Goal: Task Accomplishment & Management: Complete application form

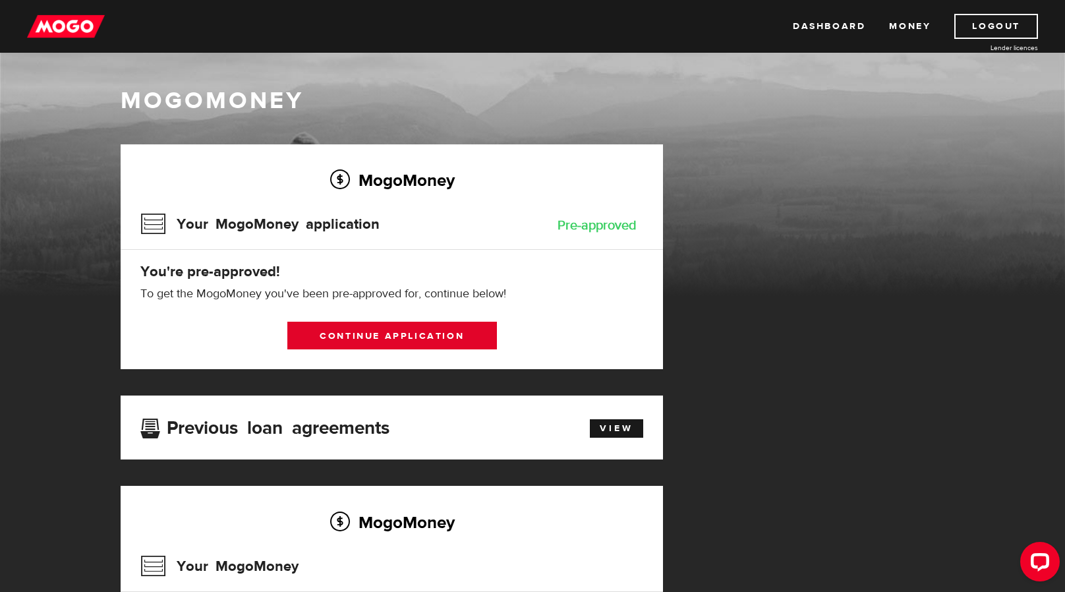
click at [364, 333] on link "Continue application" at bounding box center [392, 336] width 210 height 28
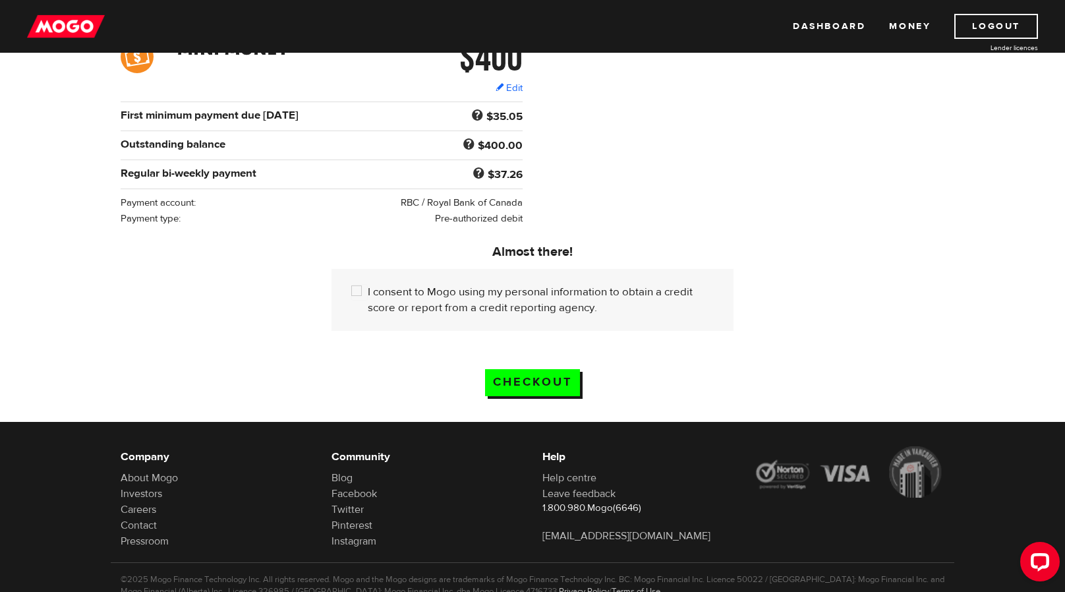
scroll to position [195, 0]
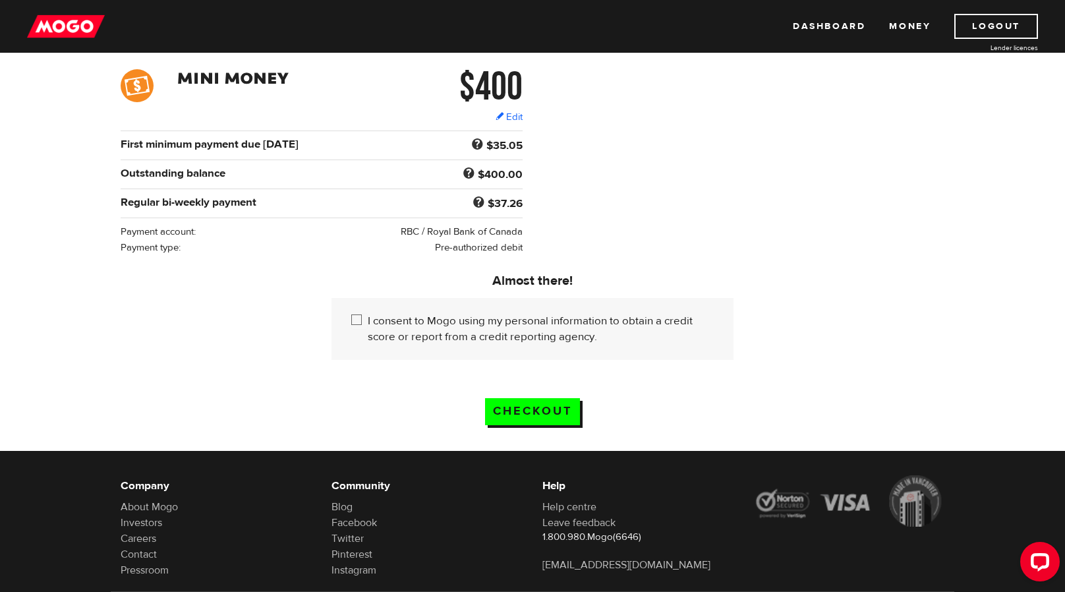
click at [353, 316] on input "I consent to Mogo using my personal information to obtain a credit score or rep…" at bounding box center [359, 321] width 16 height 16
checkbox input "true"
click at [500, 402] on input "Checkout" at bounding box center [532, 411] width 95 height 27
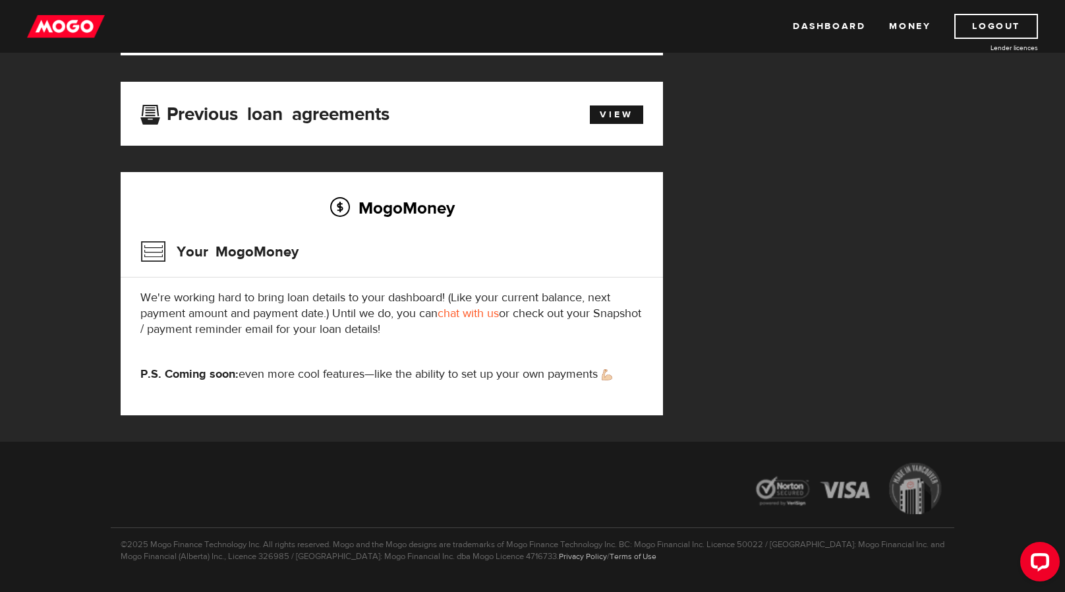
scroll to position [66, 0]
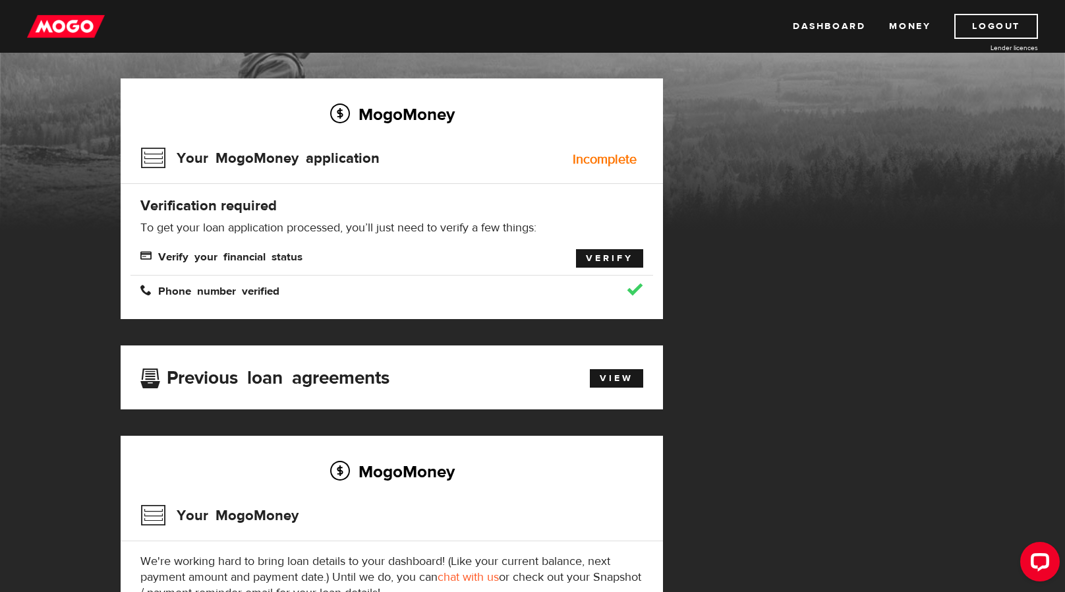
click at [594, 251] on link "Verify" at bounding box center [609, 258] width 67 height 18
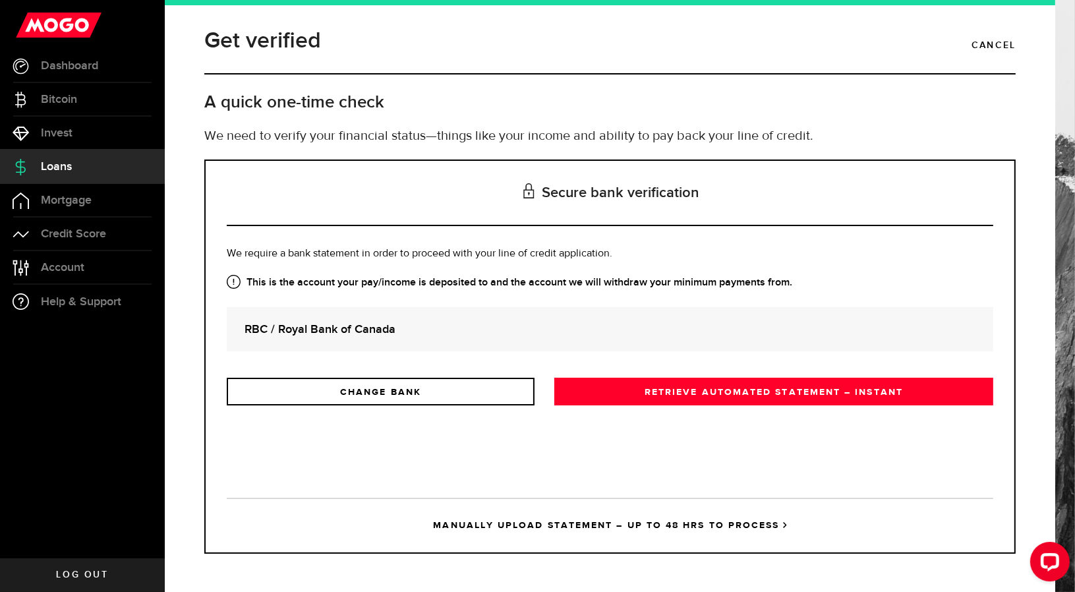
click at [353, 330] on strong "RBC / Royal Bank of Canada" at bounding box center [610, 329] width 731 height 18
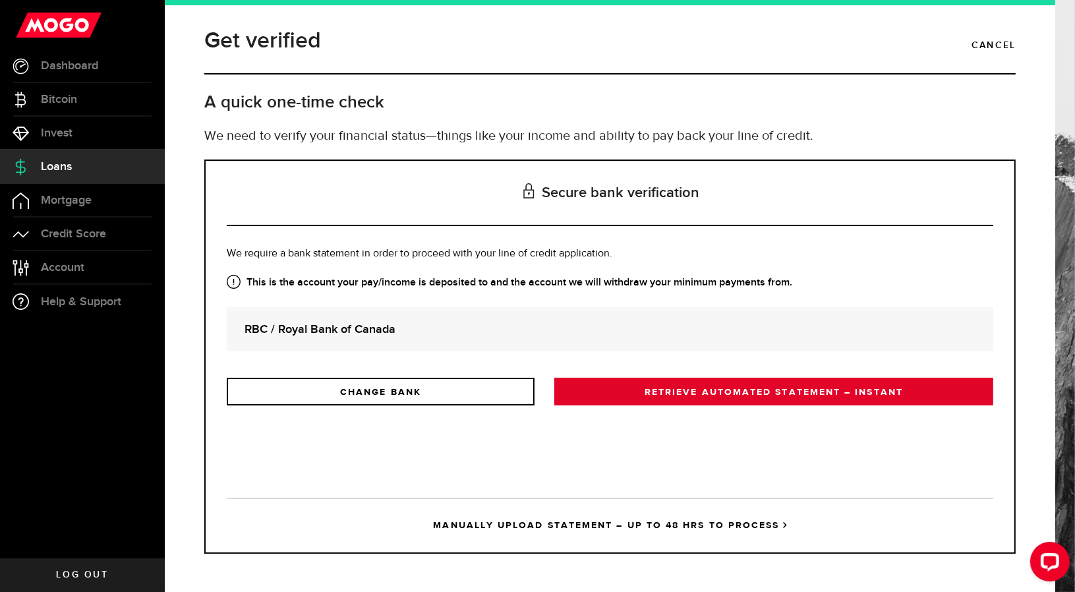
click at [768, 390] on link "RETRIEVE AUTOMATED STATEMENT – INSTANT" at bounding box center [774, 392] width 439 height 28
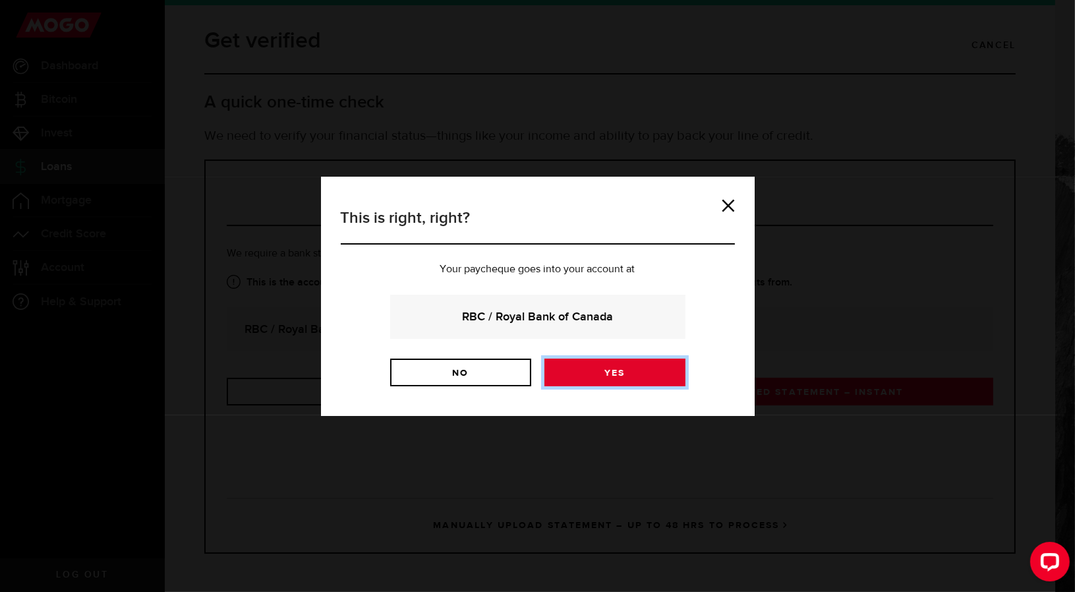
click at [599, 372] on link "Yes" at bounding box center [615, 373] width 141 height 28
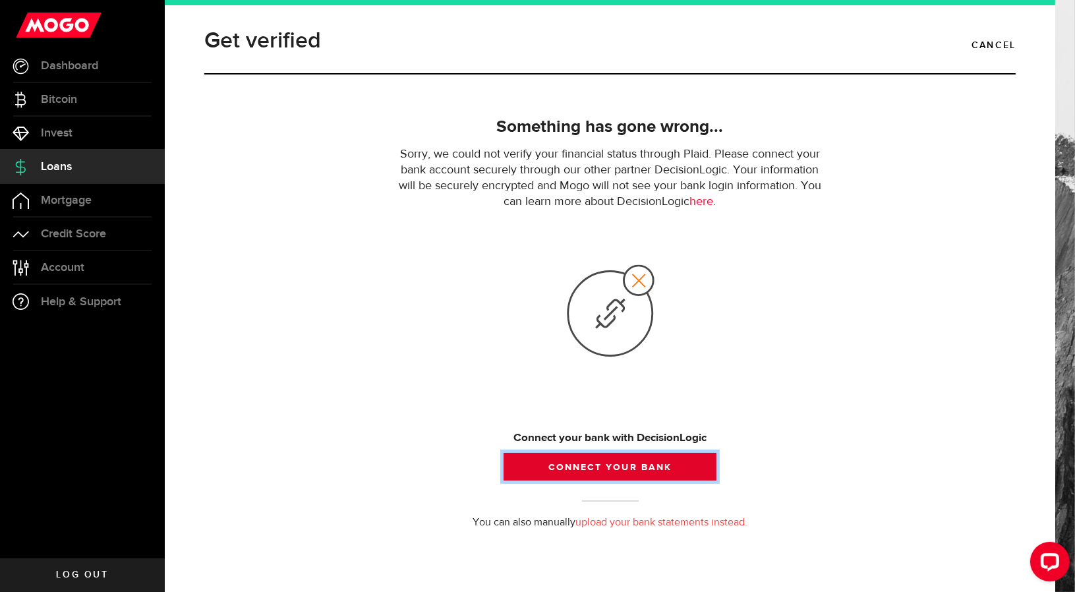
click at [614, 468] on button "Connect your bank" at bounding box center [610, 467] width 212 height 28
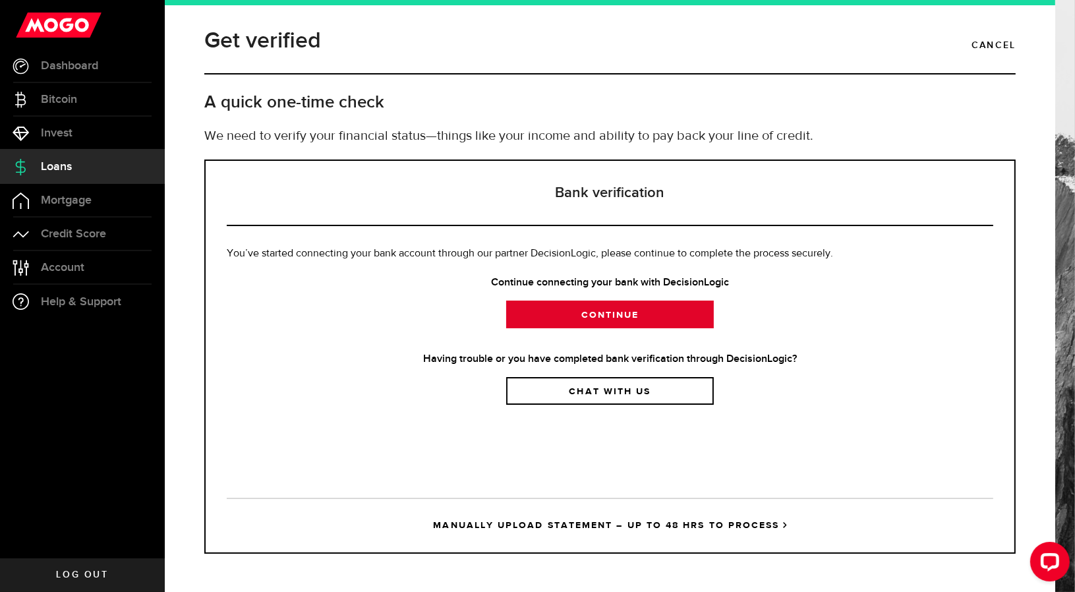
click at [628, 311] on link "Continue" at bounding box center [610, 315] width 208 height 28
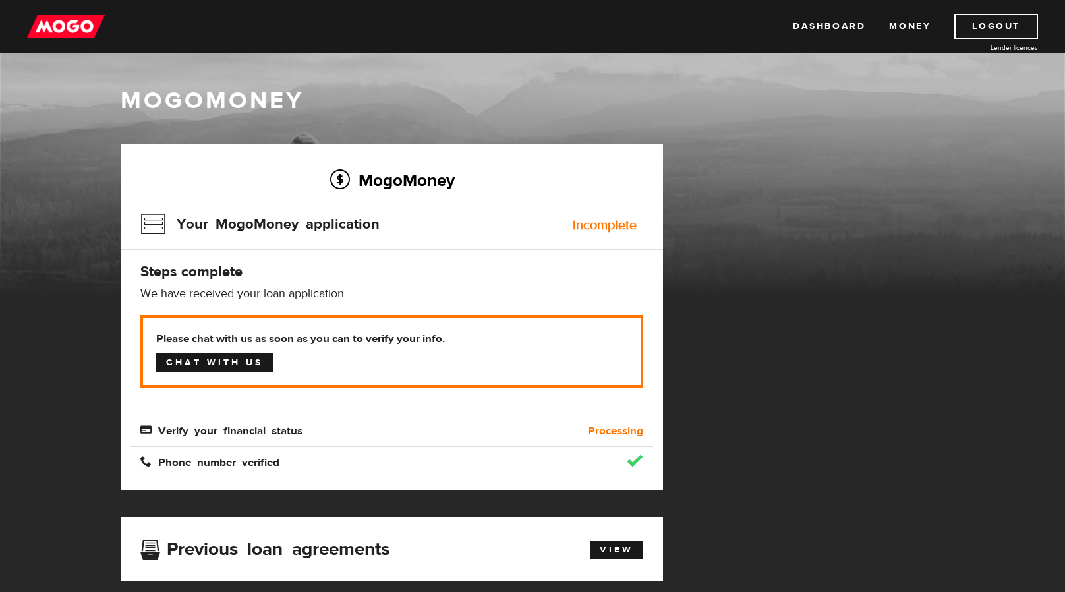
click at [233, 361] on link "Chat with us" at bounding box center [214, 362] width 117 height 18
click at [245, 354] on link "Chat with us" at bounding box center [214, 362] width 117 height 18
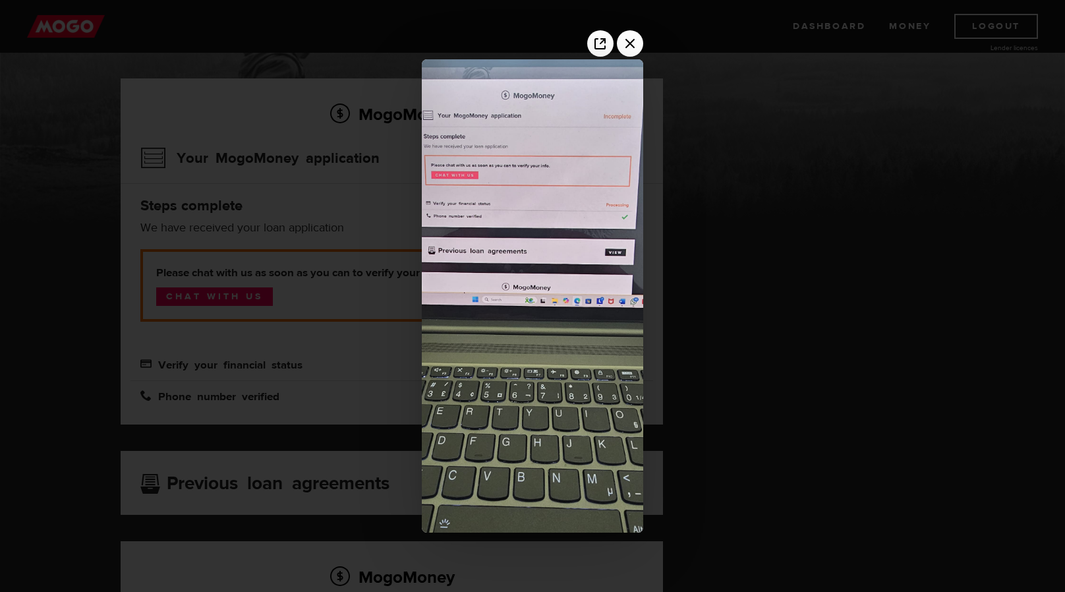
click at [684, 177] on div at bounding box center [532, 296] width 1065 height 592
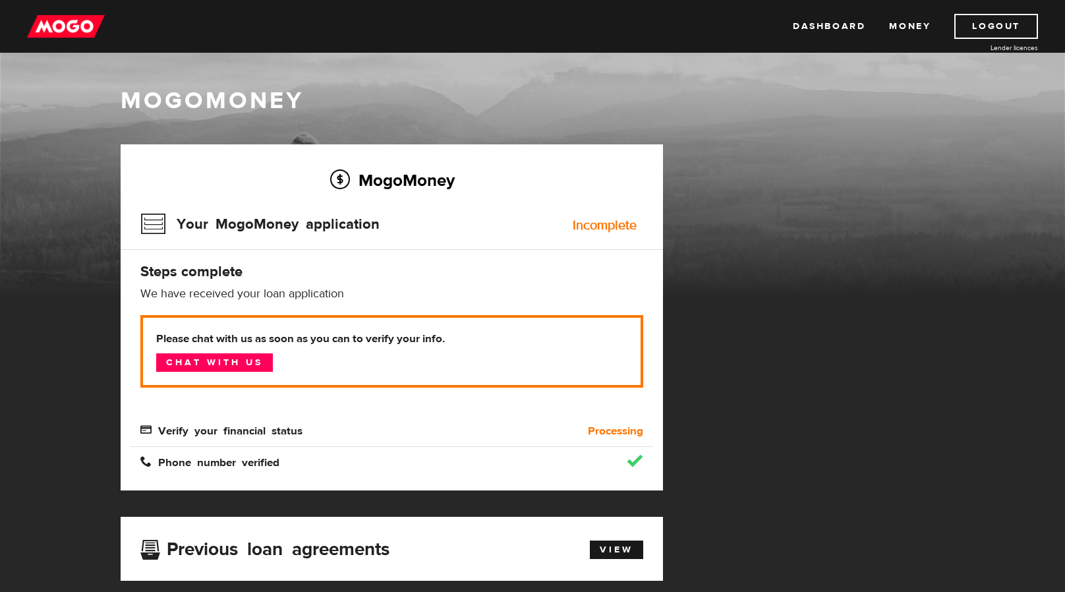
click at [585, 275] on h4 "Steps complete" at bounding box center [391, 271] width 503 height 18
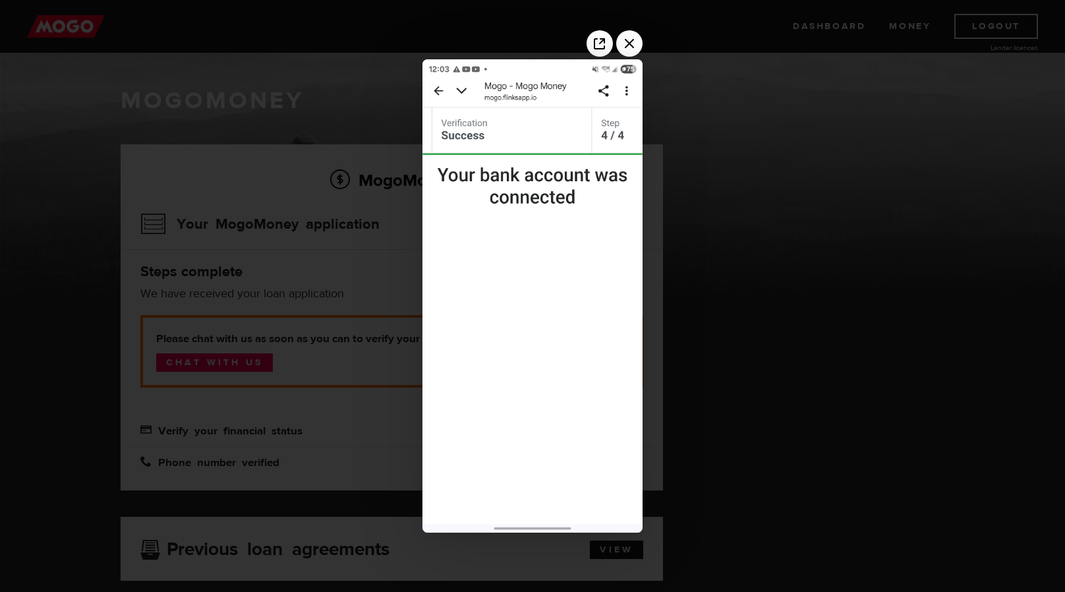
click at [931, 250] on div at bounding box center [532, 296] width 1065 height 592
click at [630, 45] on icon "Close the image preview" at bounding box center [629, 43] width 21 height 21
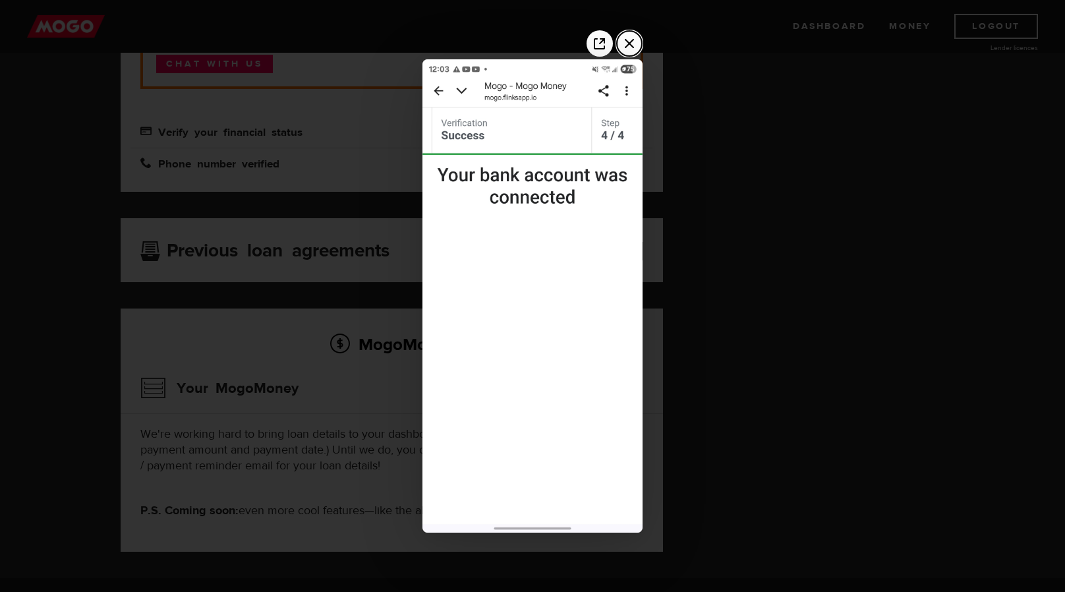
scroll to position [132, 0]
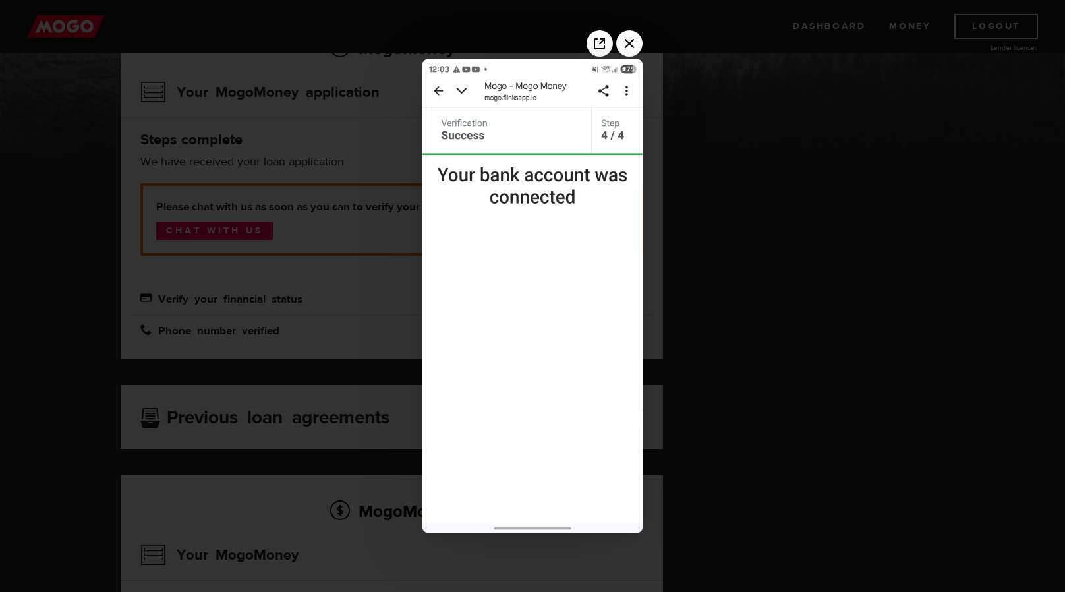
click at [707, 40] on div at bounding box center [532, 296] width 1065 height 592
click at [34, 123] on div at bounding box center [532, 296] width 1065 height 592
click at [596, 42] on icon "Open image in a new tab" at bounding box center [599, 43] width 21 height 21
click at [775, 131] on div at bounding box center [532, 296] width 1065 height 592
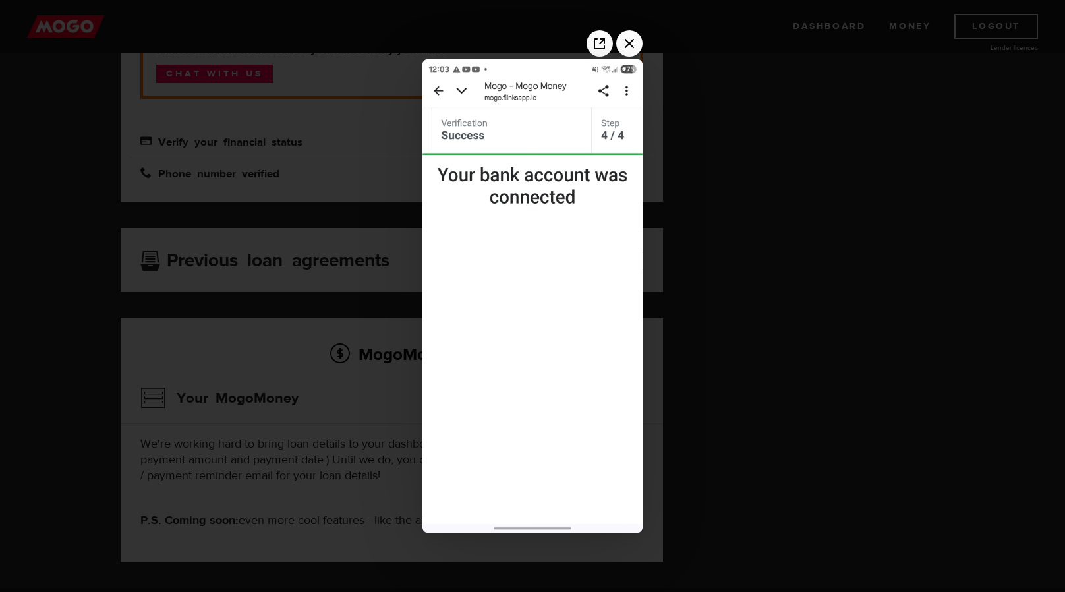
scroll to position [396, 0]
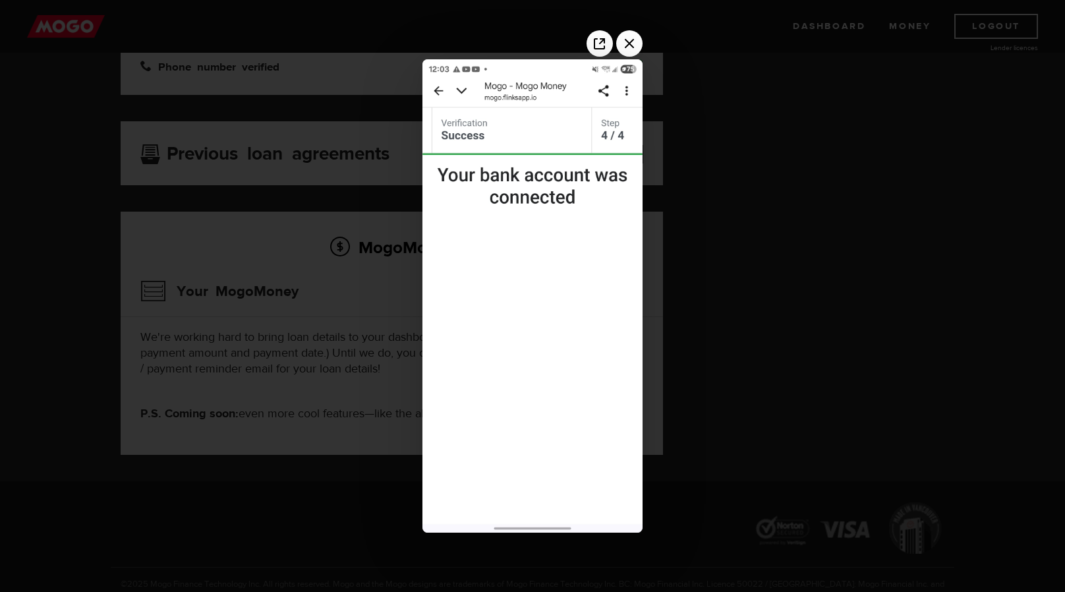
click at [907, 577] on div at bounding box center [532, 296] width 1065 height 592
click at [878, 239] on div at bounding box center [532, 296] width 1065 height 592
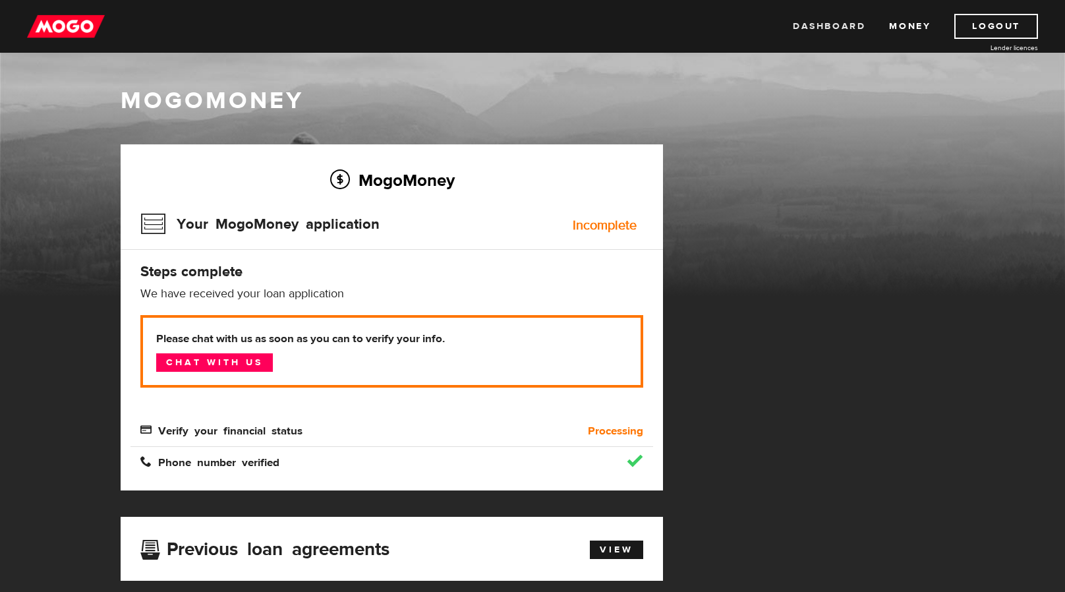
click at [838, 25] on link "Dashboard" at bounding box center [829, 26] width 73 height 25
